Goal: Task Accomplishment & Management: Manage account settings

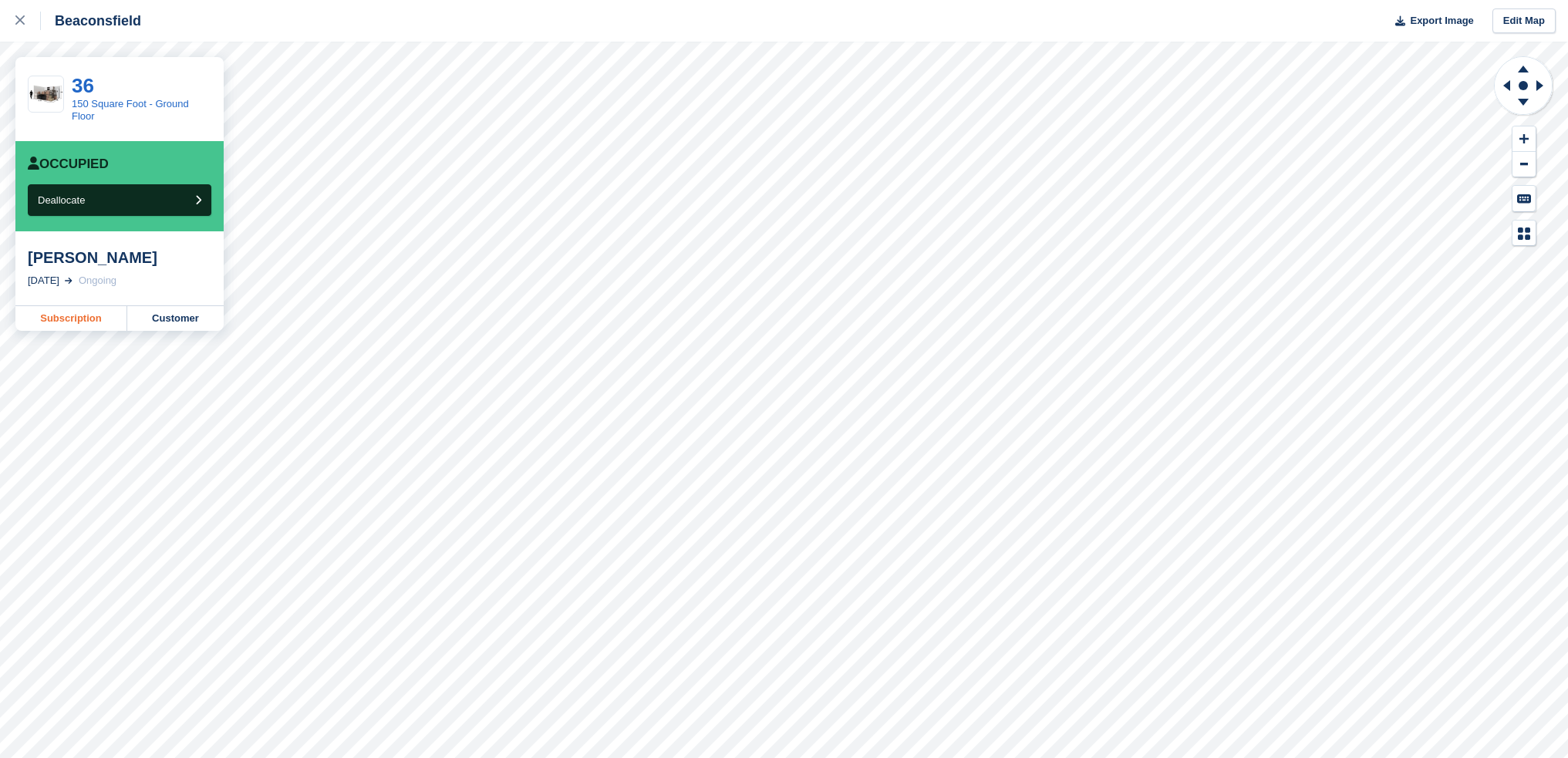
click at [64, 324] on link "Subscription" at bounding box center [71, 318] width 112 height 25
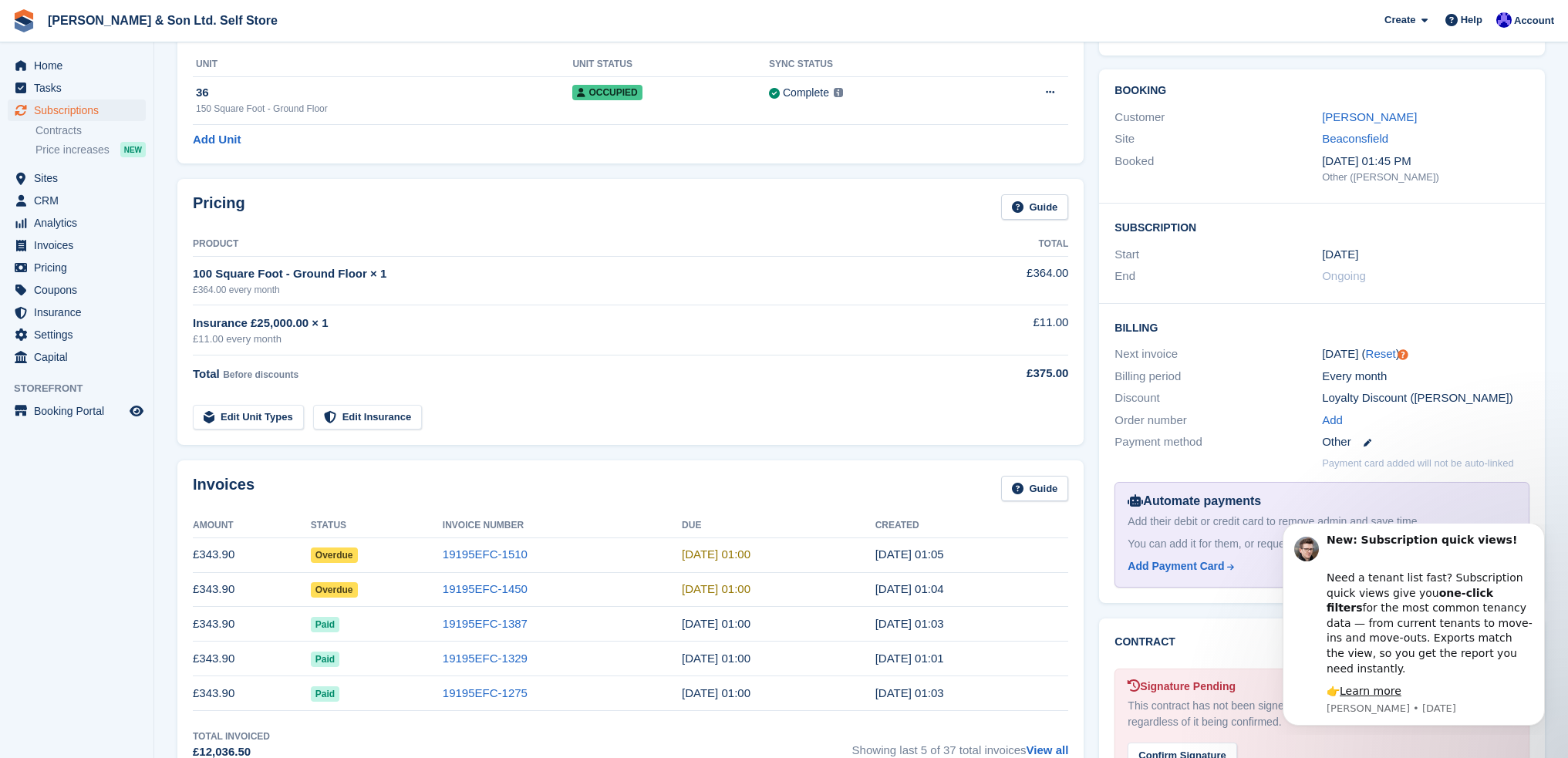
scroll to position [77, 0]
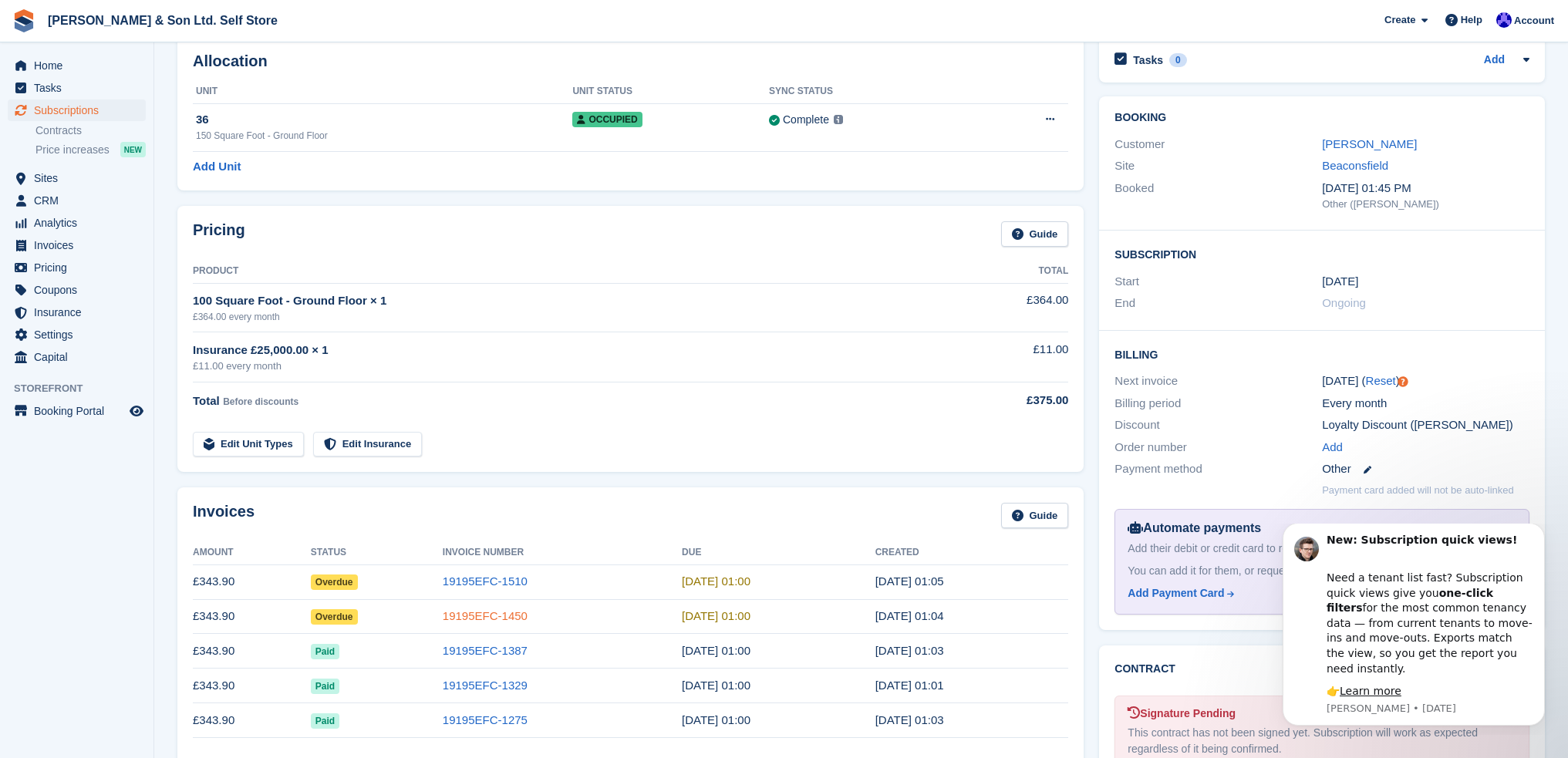
click at [482, 617] on link "19195EFC-1450" at bounding box center [485, 616] width 85 height 13
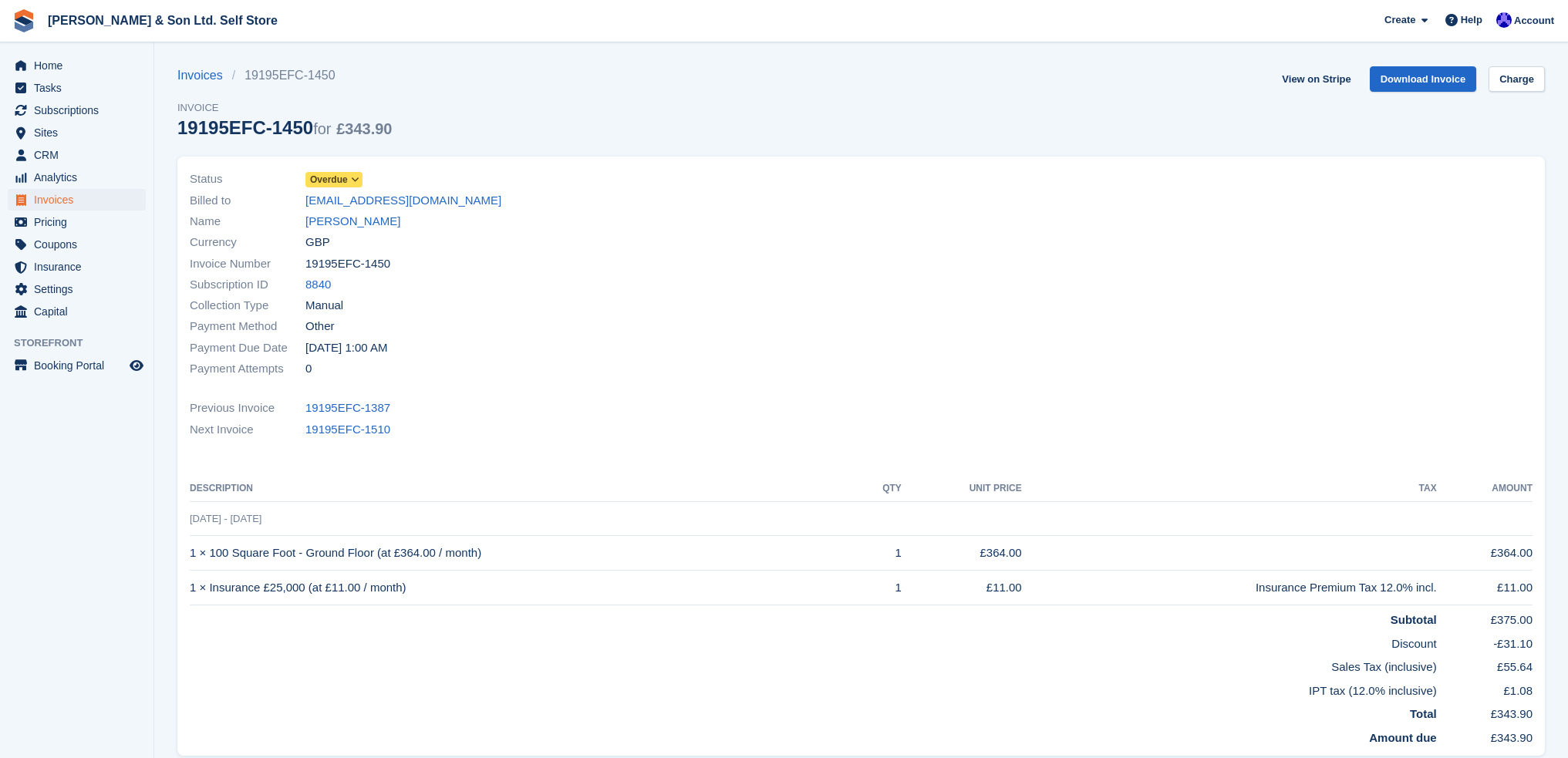
click at [351, 181] on icon at bounding box center [355, 180] width 9 height 9
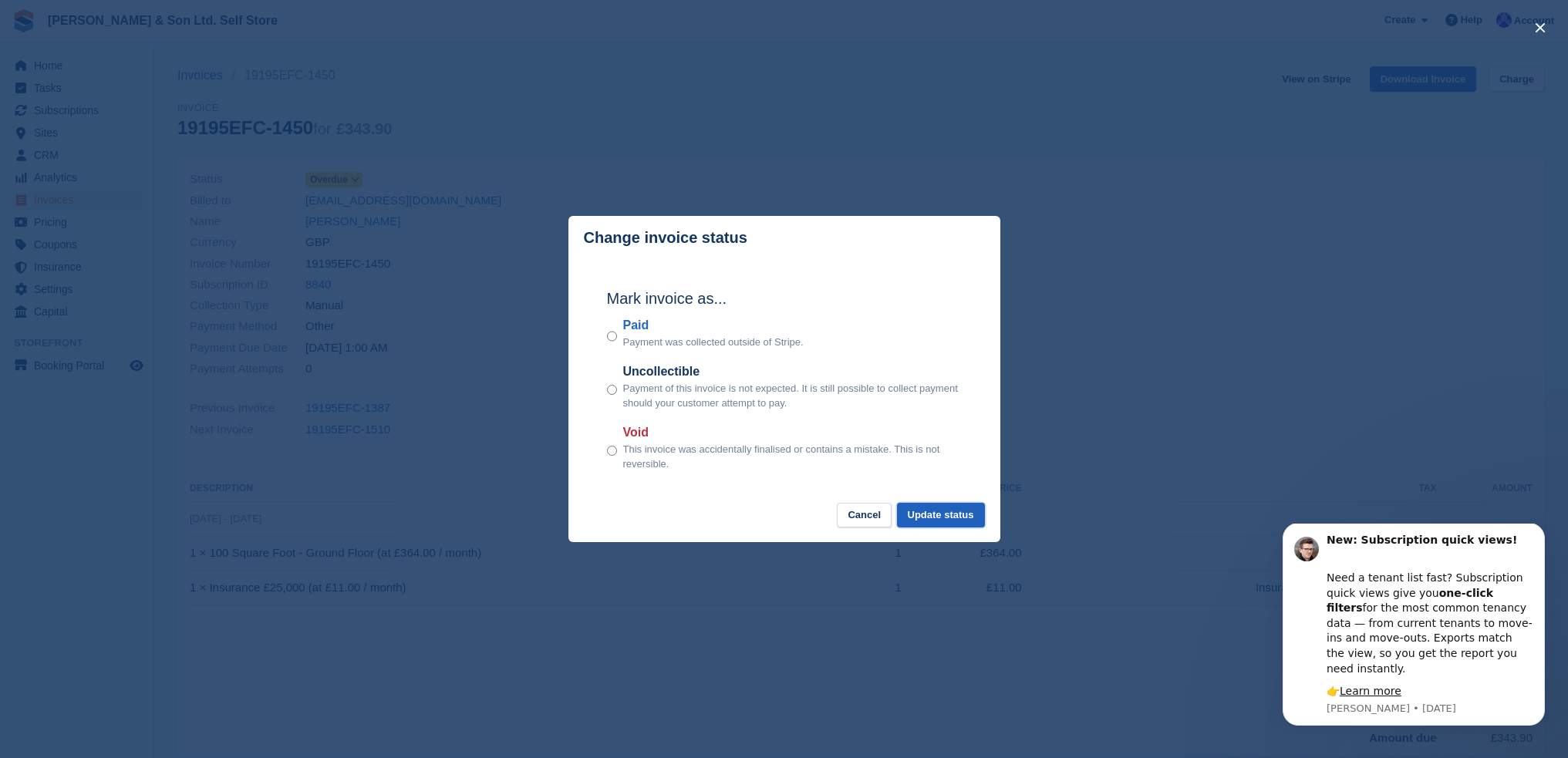
click at [944, 517] on button "Update status" at bounding box center [941, 515] width 88 height 26
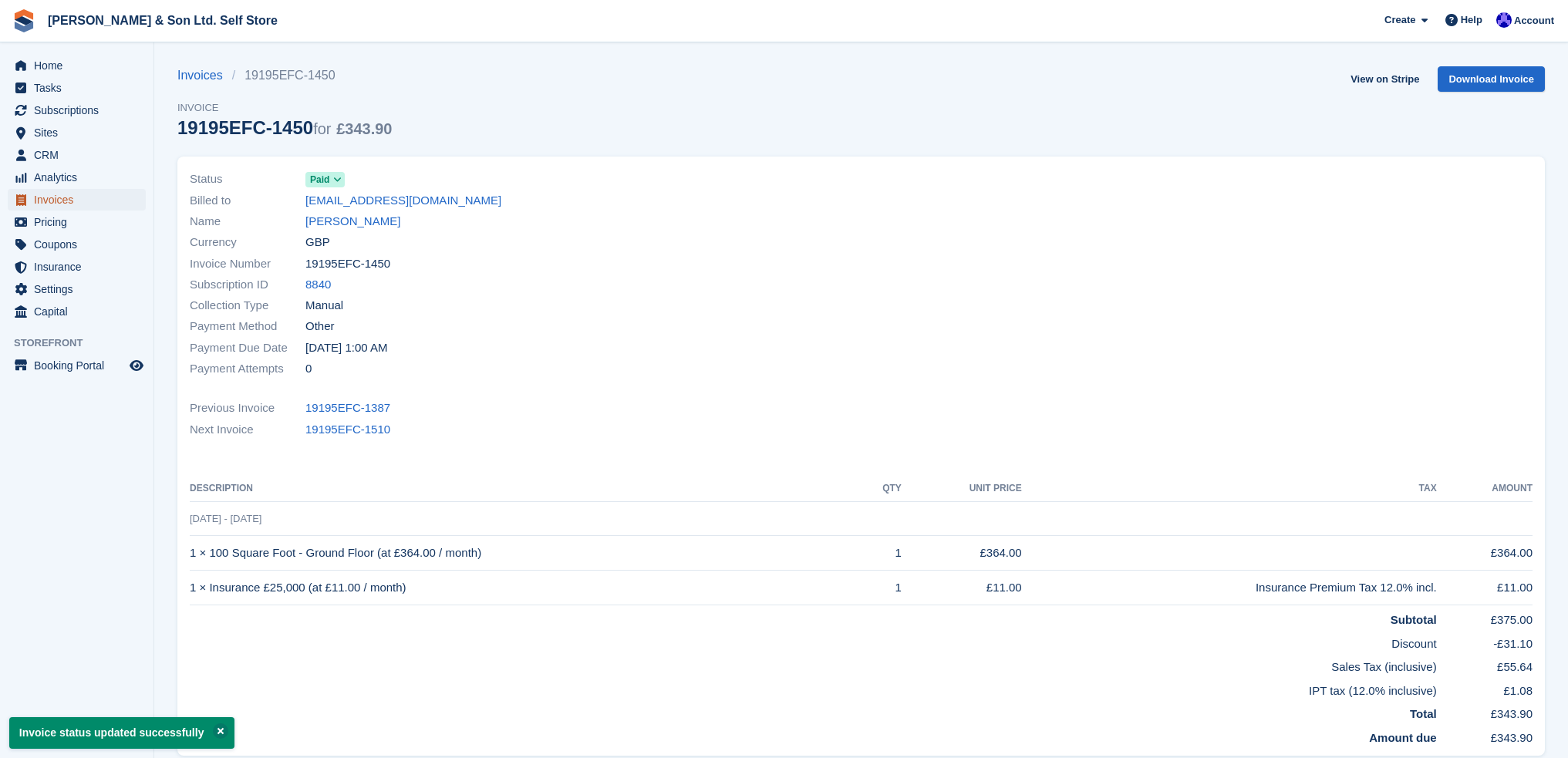
click at [77, 195] on span "Invoices" at bounding box center [80, 200] width 93 height 22
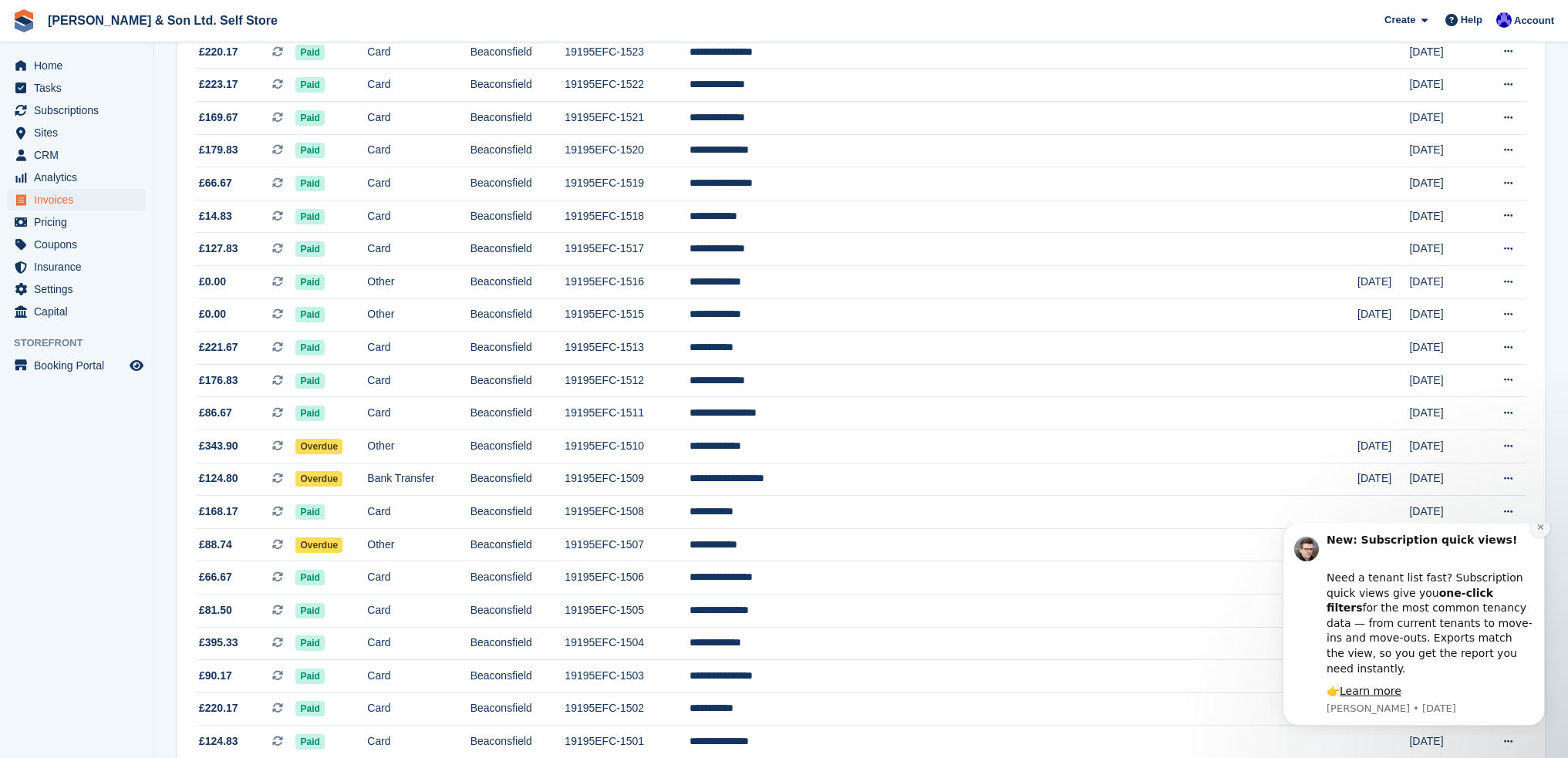
click at [1539, 530] on icon "Dismiss notification" at bounding box center [1540, 527] width 6 height 6
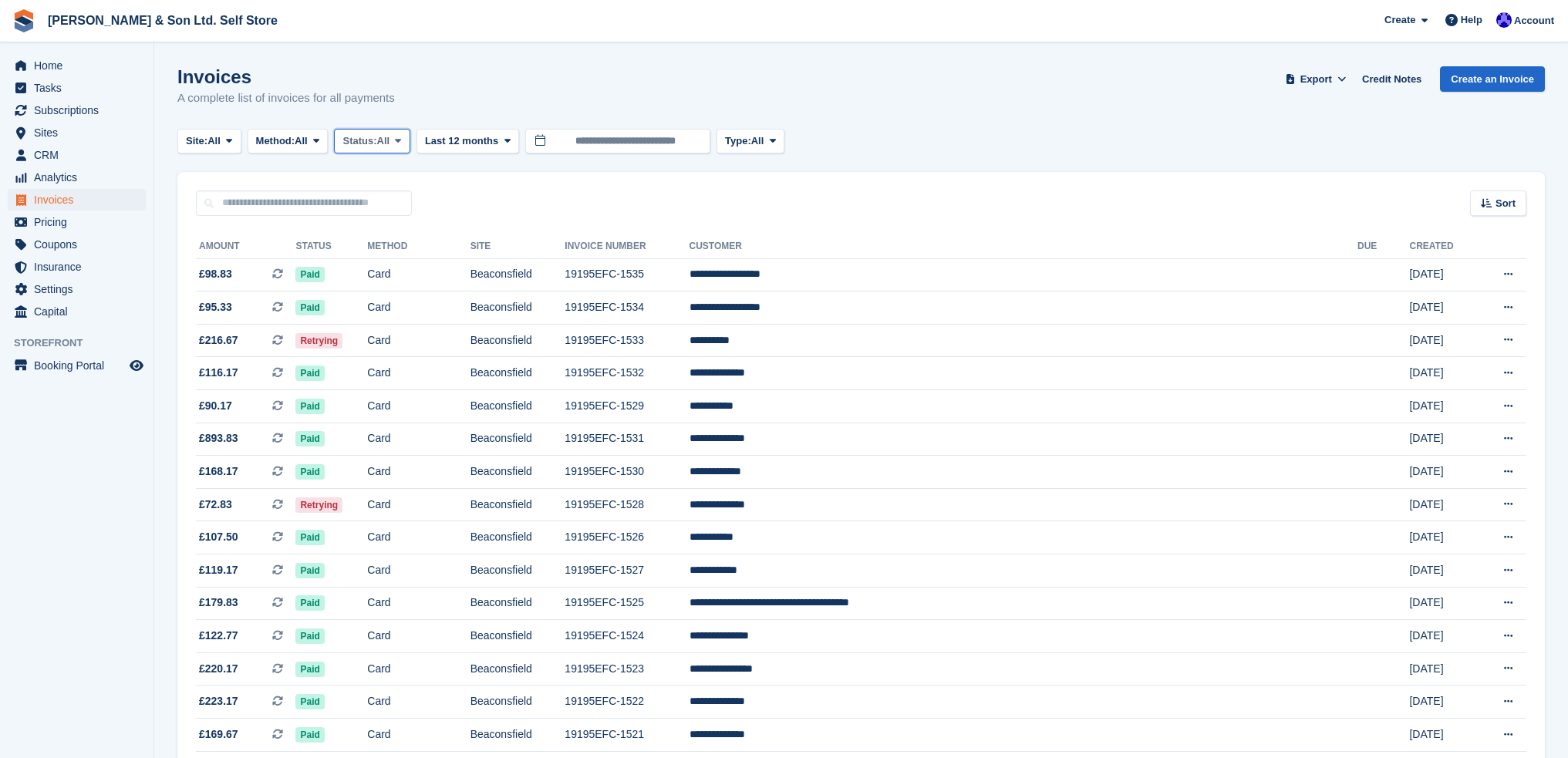
click at [368, 141] on span "Status:" at bounding box center [360, 141] width 34 height 15
drag, startPoint x: 407, startPoint y: 266, endPoint x: 431, endPoint y: 255, distance: 26.4
click at [407, 264] on link "Open" at bounding box center [408, 260] width 134 height 27
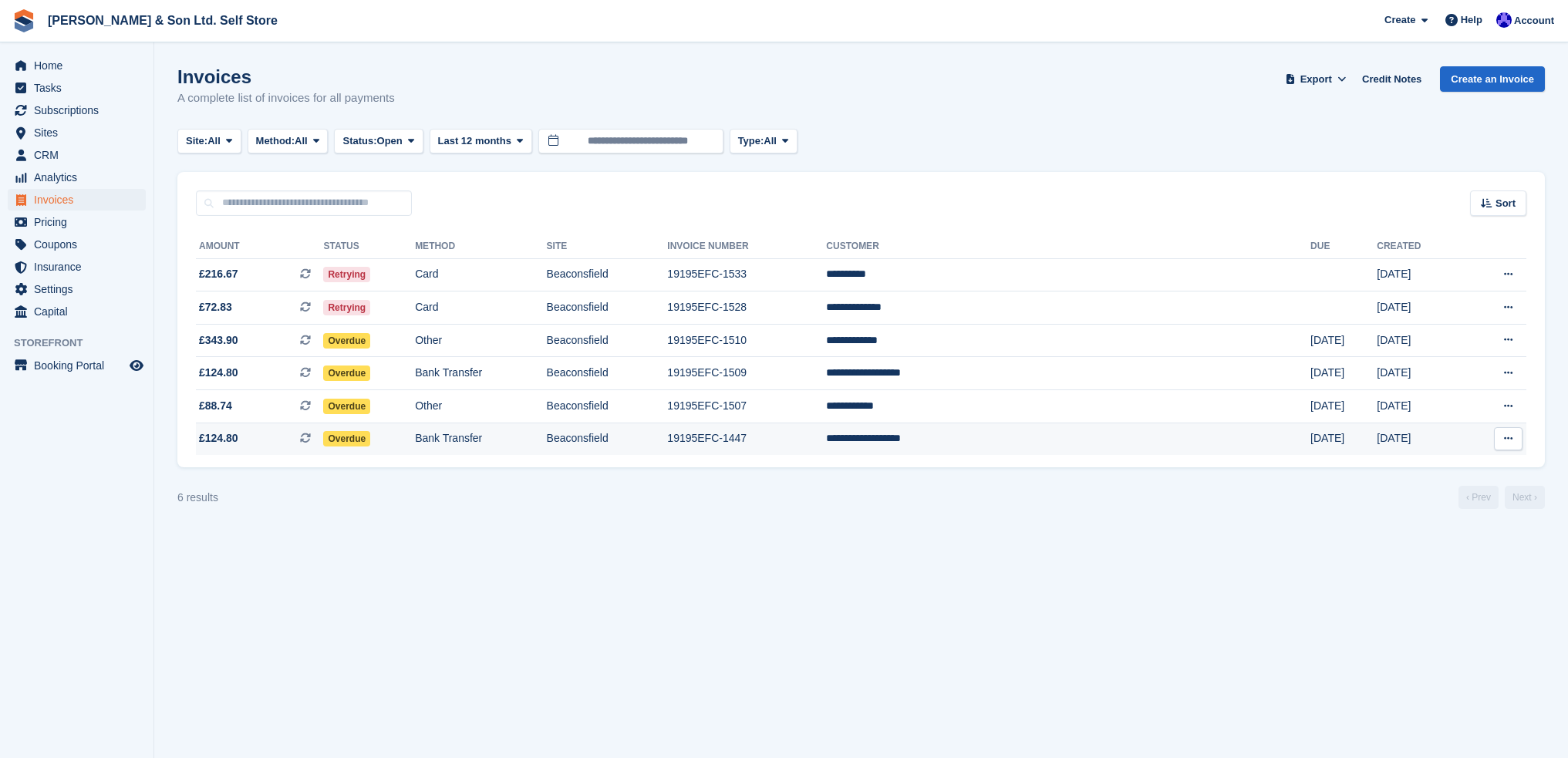
click at [1499, 443] on button at bounding box center [1507, 438] width 28 height 23
click at [1014, 440] on td "**********" at bounding box center [1068, 439] width 484 height 32
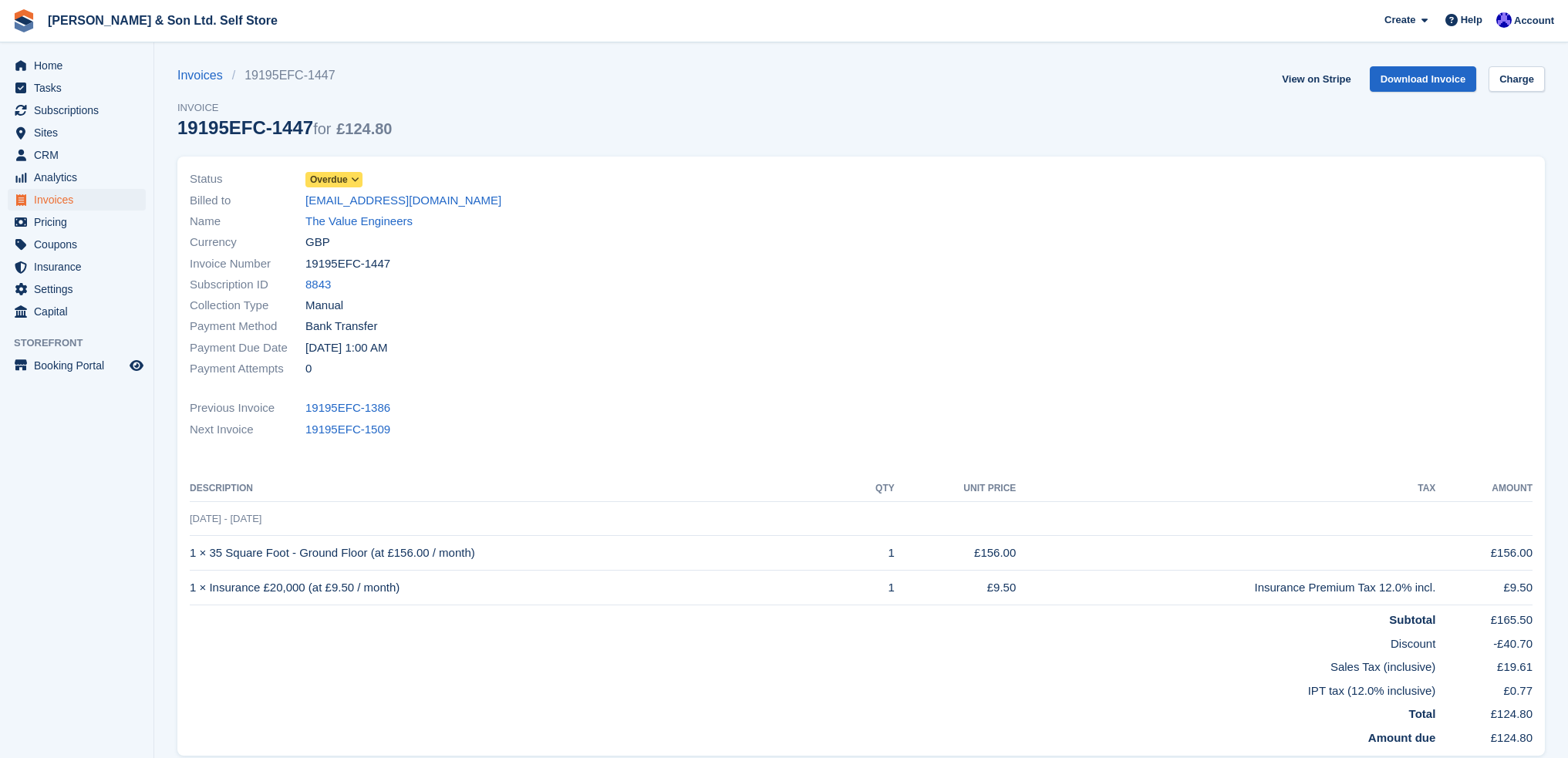
click at [340, 177] on span "Overdue" at bounding box center [329, 180] width 38 height 14
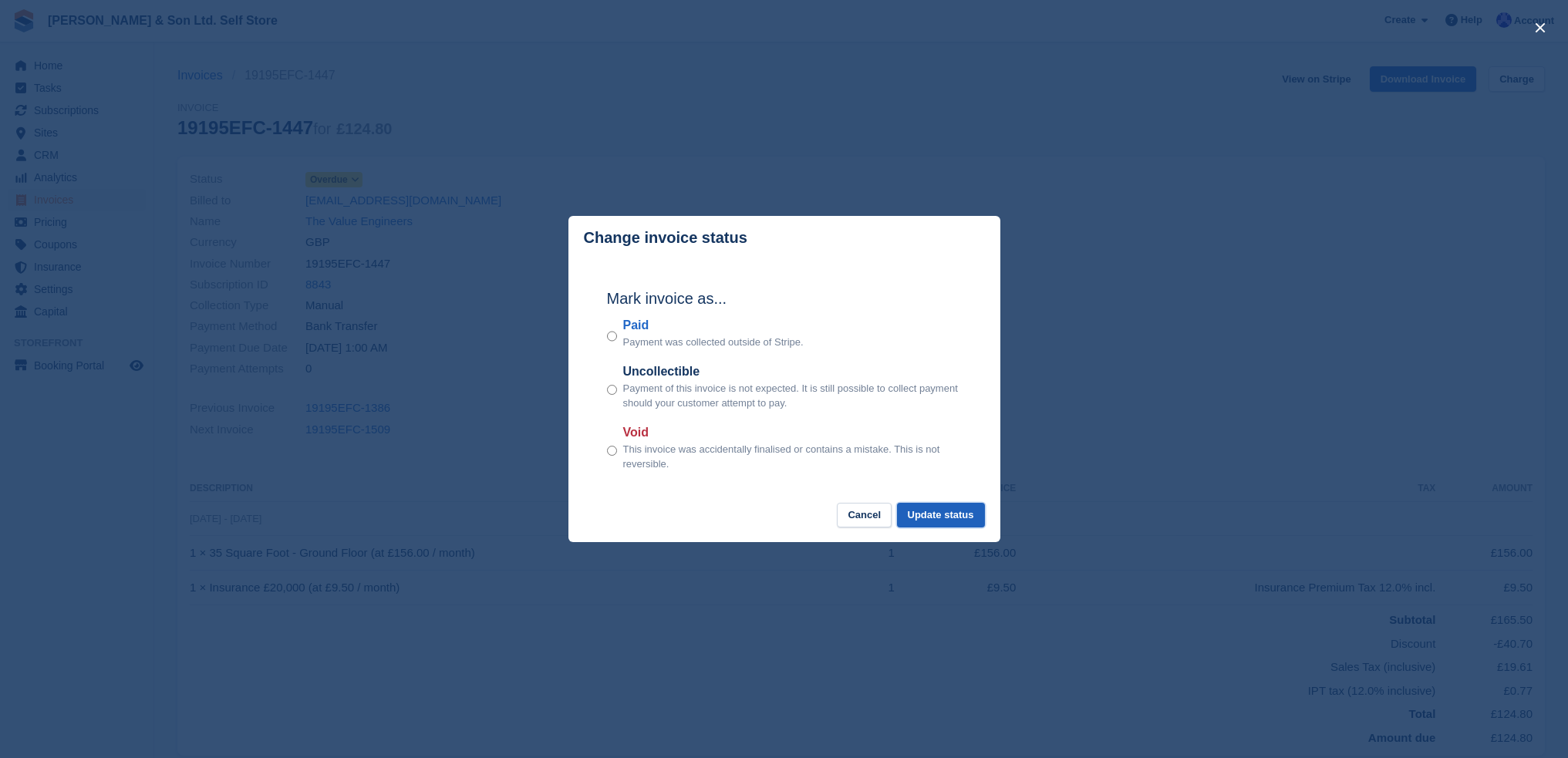
click at [965, 514] on button "Update status" at bounding box center [941, 515] width 88 height 26
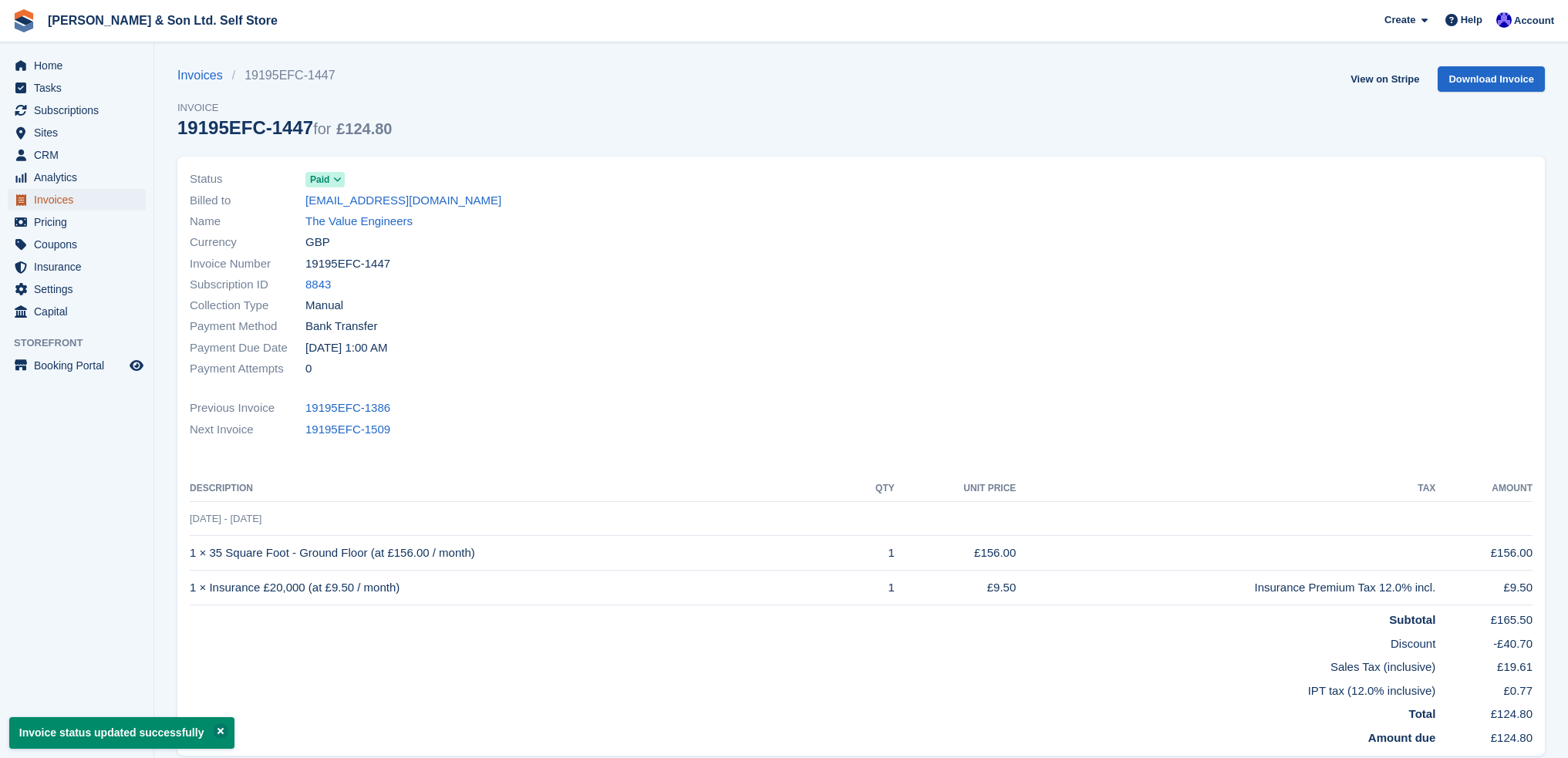
click at [56, 198] on span "Invoices" at bounding box center [80, 200] width 93 height 22
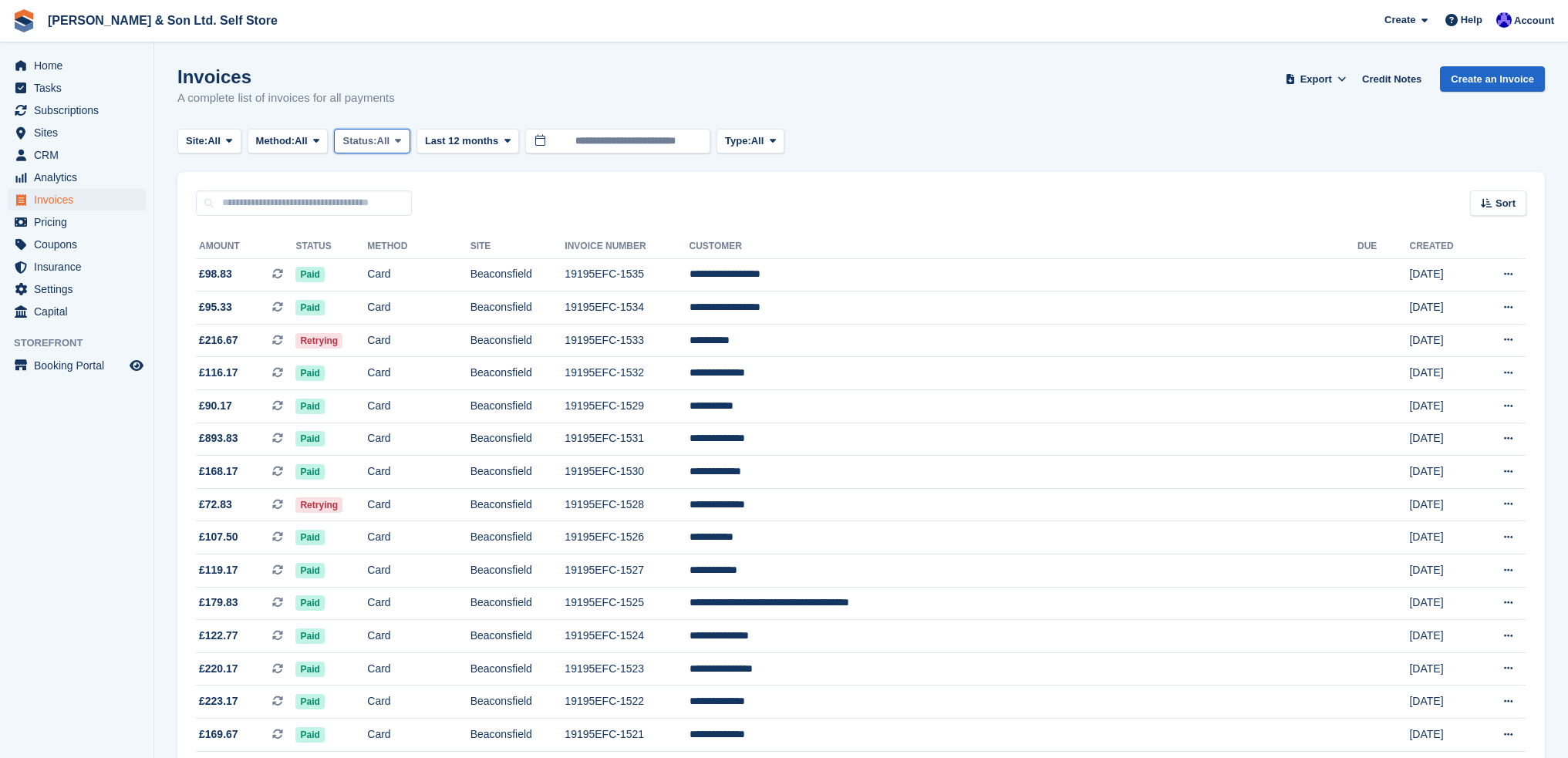
click at [363, 139] on span "Status:" at bounding box center [360, 141] width 34 height 15
drag, startPoint x: 418, startPoint y: 260, endPoint x: 496, endPoint y: 264, distance: 78.1
click at [419, 260] on link "Open" at bounding box center [408, 260] width 134 height 27
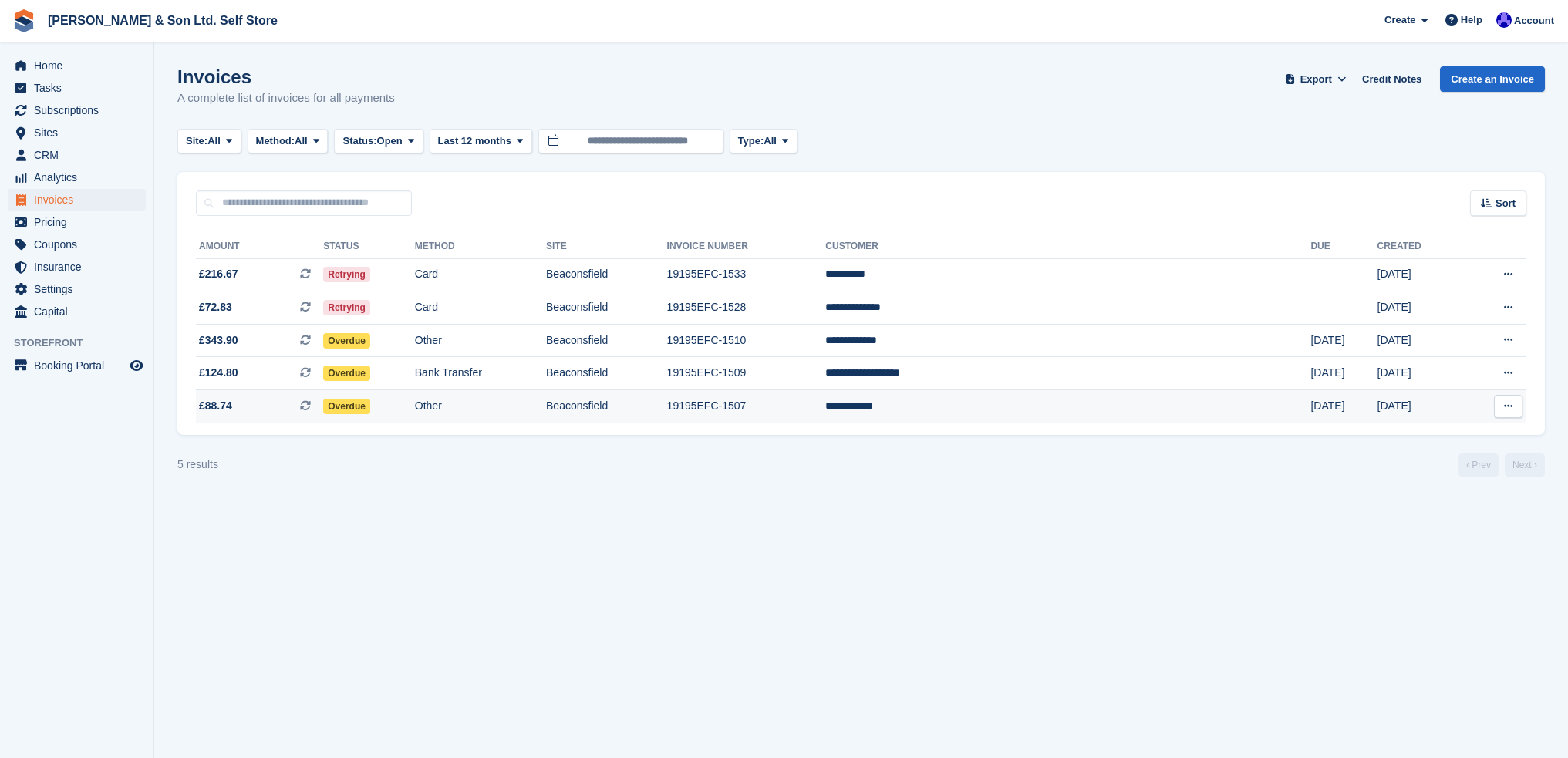
click at [546, 409] on td "Other" at bounding box center [480, 406] width 132 height 32
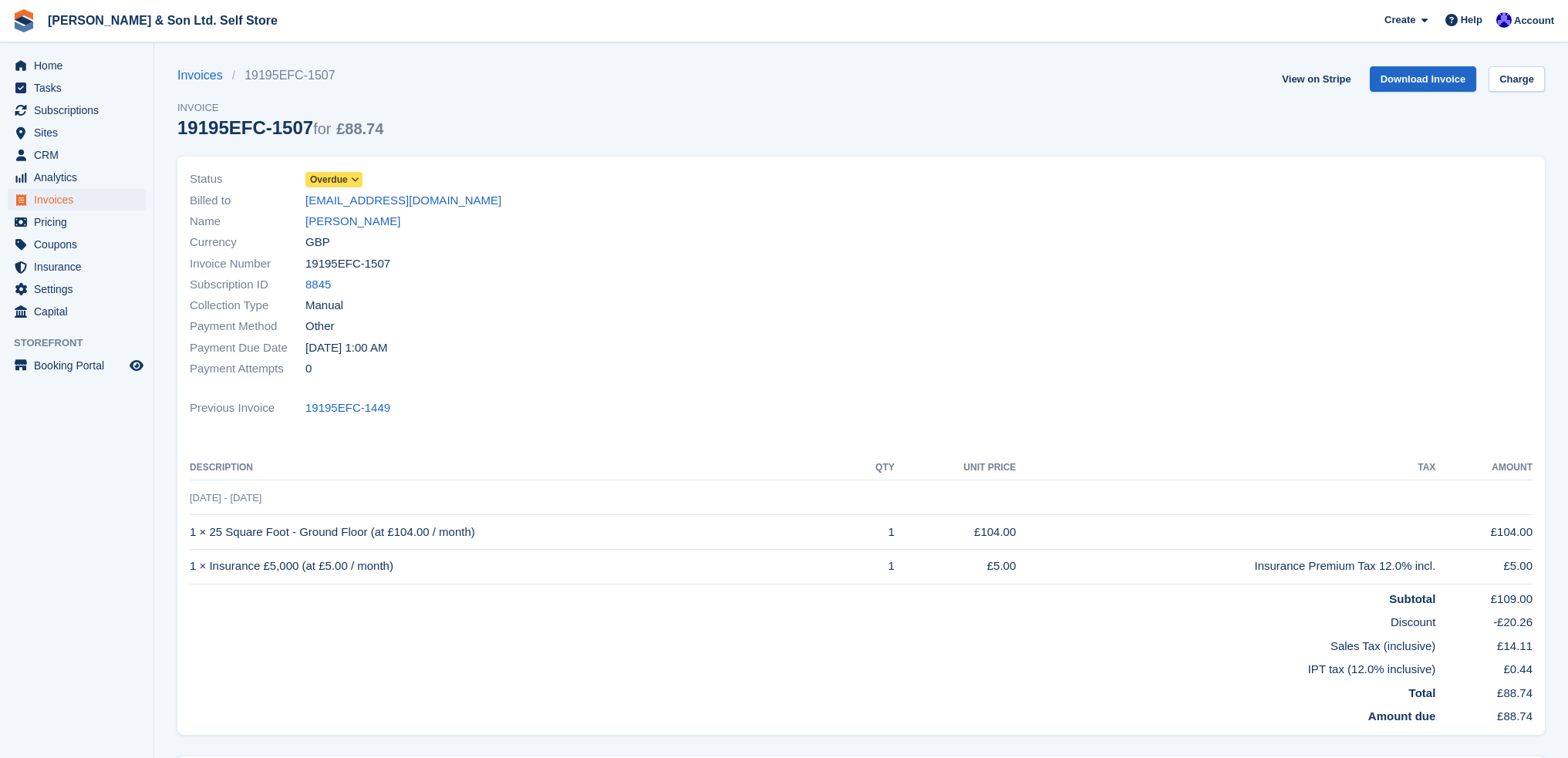
click at [344, 178] on span "Overdue" at bounding box center [329, 180] width 38 height 14
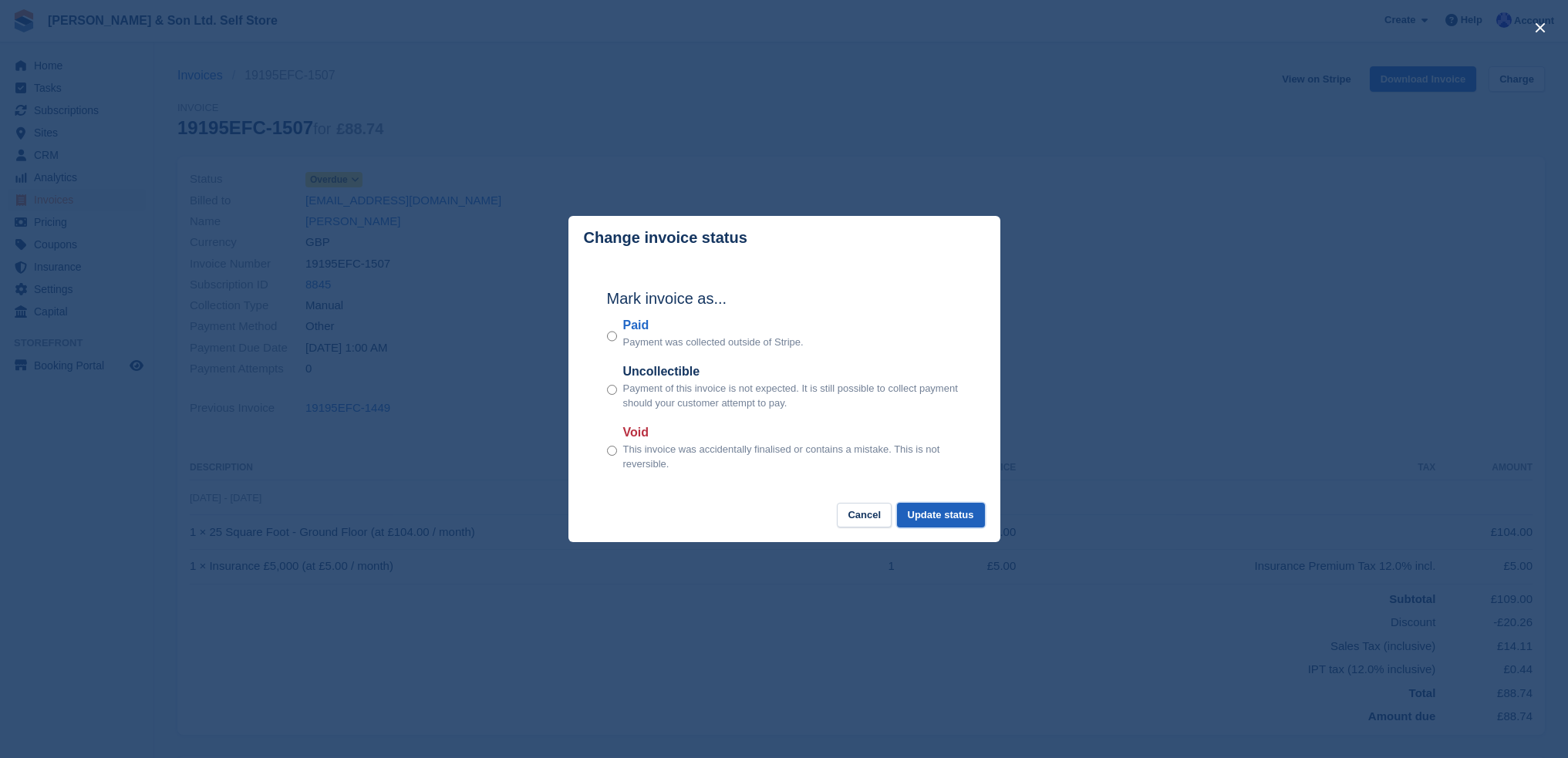
click at [950, 514] on button "Update status" at bounding box center [941, 515] width 88 height 26
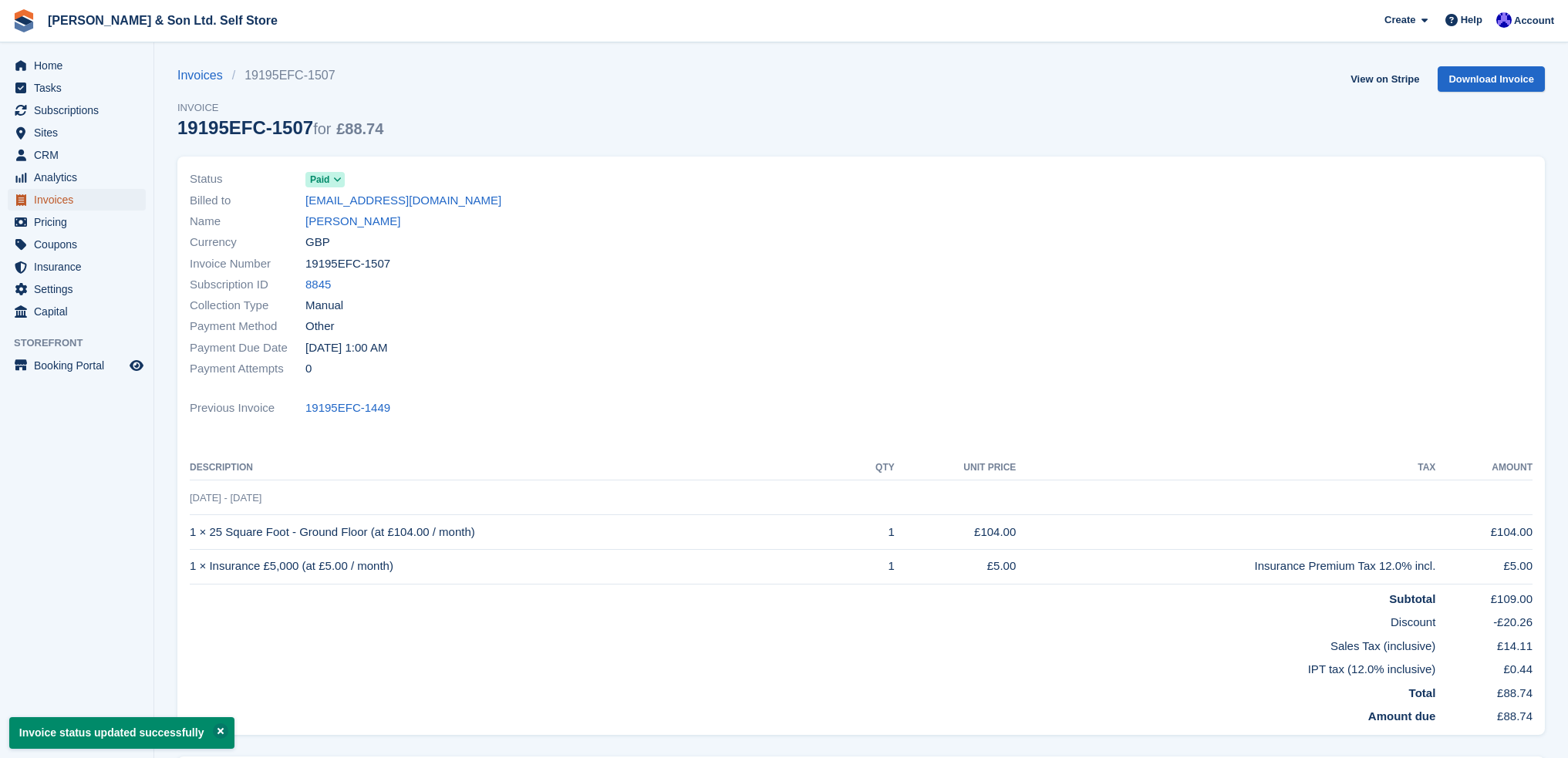
click at [90, 200] on span "Invoices" at bounding box center [80, 200] width 93 height 22
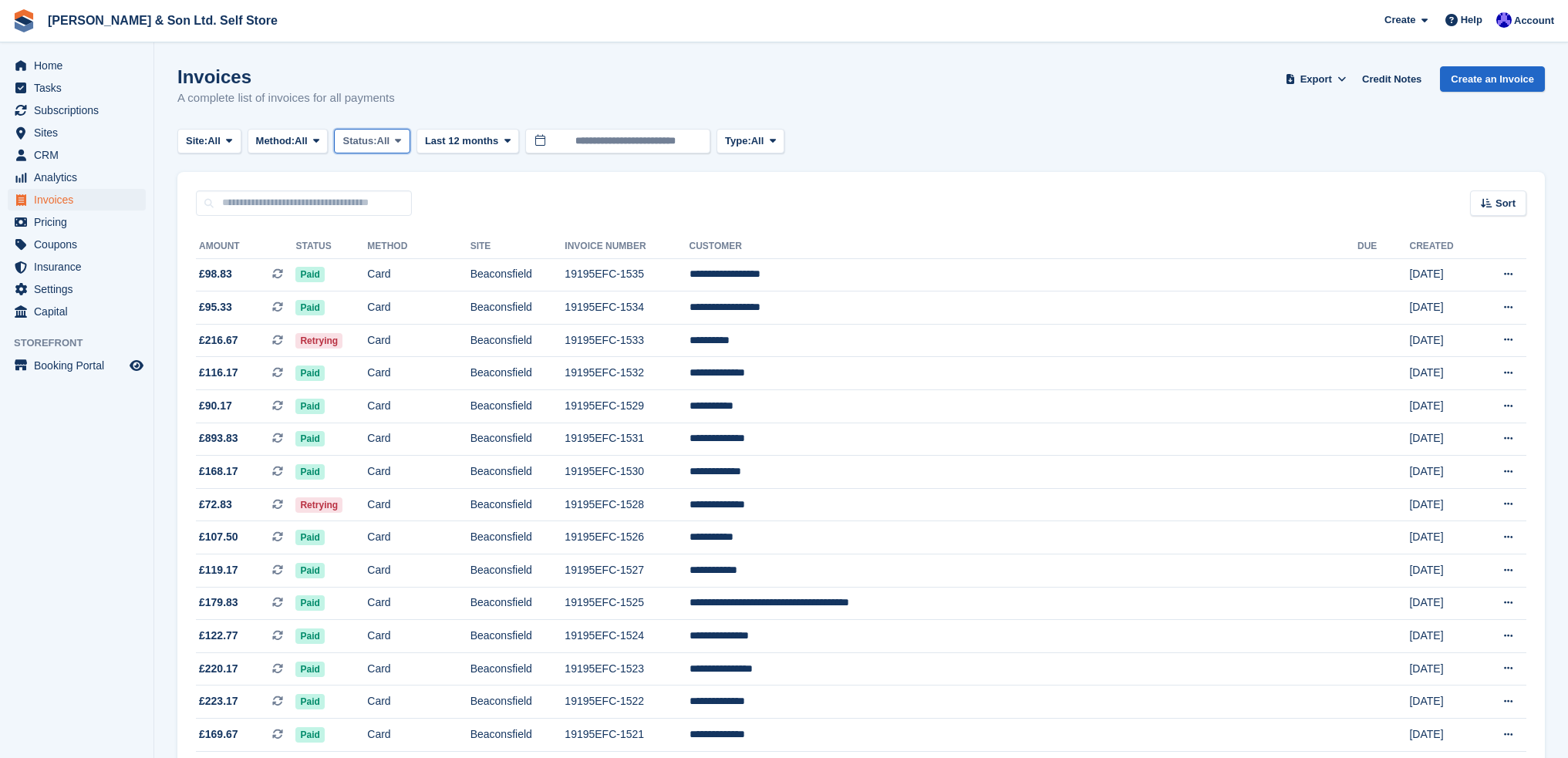
click at [399, 138] on span at bounding box center [397, 141] width 12 height 12
click at [416, 257] on link "Open" at bounding box center [408, 260] width 134 height 27
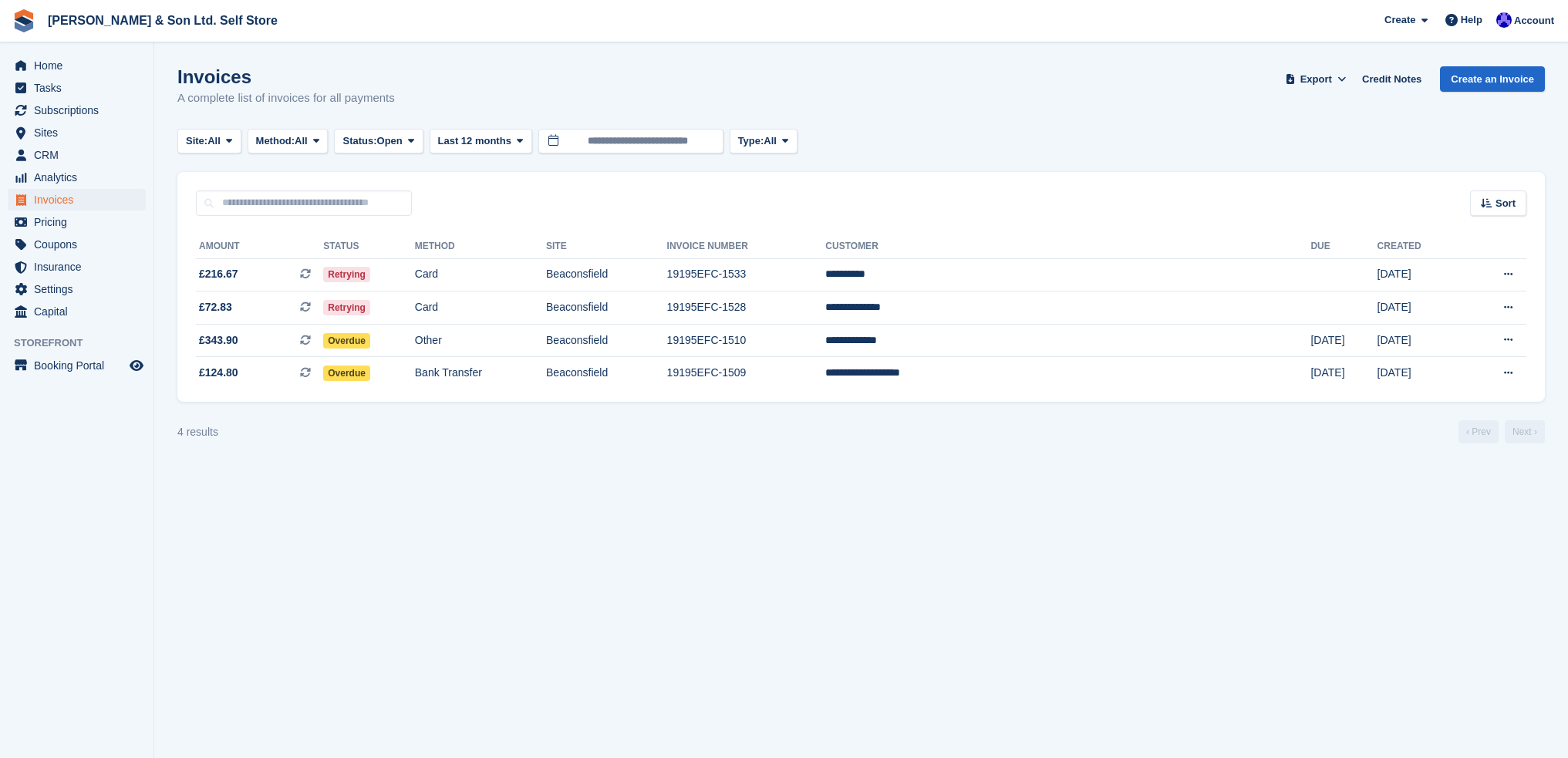
click at [825, 547] on section "Invoices A complete list of invoices for all payments Export Export Invoices Ex…" at bounding box center [861, 379] width 1414 height 758
click at [853, 525] on section "Invoices A complete list of invoices for all payments Export Export Invoices Ex…" at bounding box center [861, 379] width 1414 height 758
click at [731, 555] on section "Invoices A complete list of invoices for all payments Export Export Invoices Ex…" at bounding box center [861, 379] width 1414 height 758
